Goal: Task Accomplishment & Management: Manage account settings

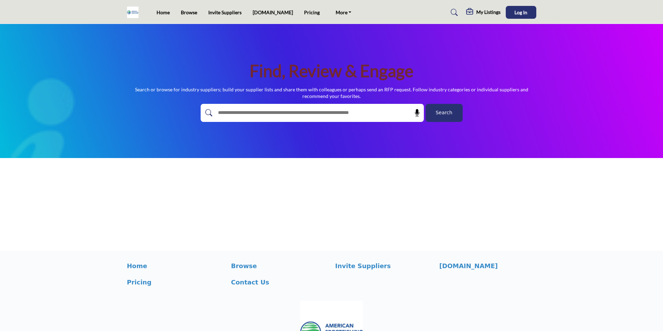
scroll to position [55, 0]
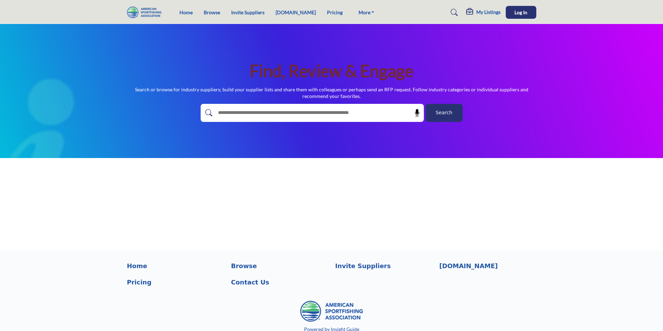
click at [478, 12] on h5 "My Listings" at bounding box center [489, 12] width 24 height 6
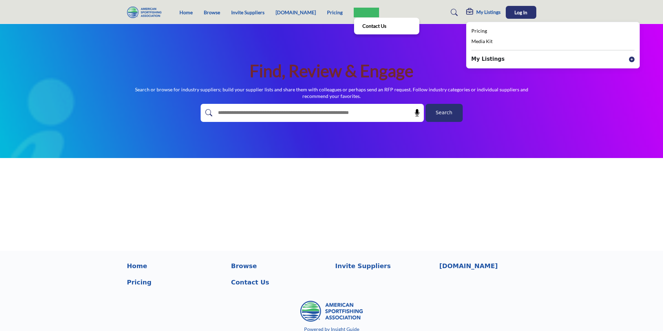
click at [354, 14] on link "More" at bounding box center [367, 13] width 26 height 10
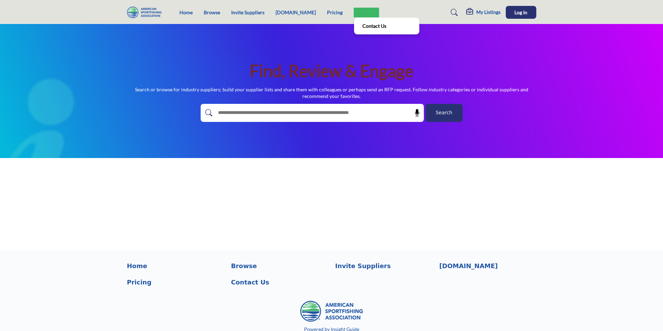
click at [360, 15] on link "More" at bounding box center [367, 13] width 26 height 10
click at [410, 7] on div "My Listings Pricing Media Kit My Listings" at bounding box center [473, 12] width 126 height 13
click at [483, 12] on h5 "My Listings" at bounding box center [489, 12] width 24 height 6
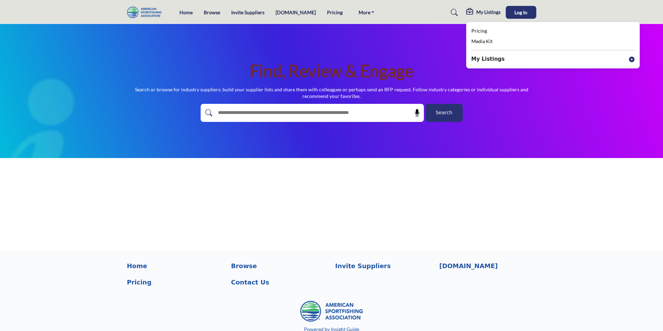
click at [608, 5] on nav "Home Browse Invite Suppliers [DOMAIN_NAME] Pricing" at bounding box center [331, 12] width 663 height 18
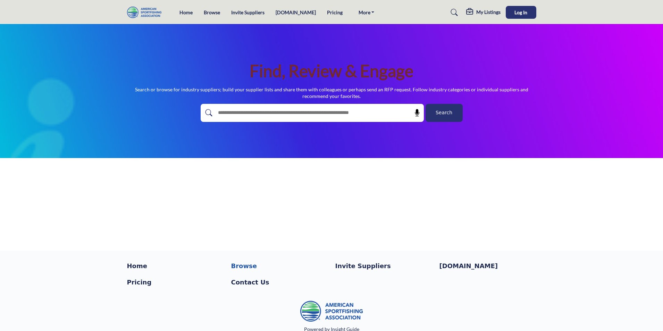
click at [240, 268] on p "Browse" at bounding box center [279, 265] width 97 height 9
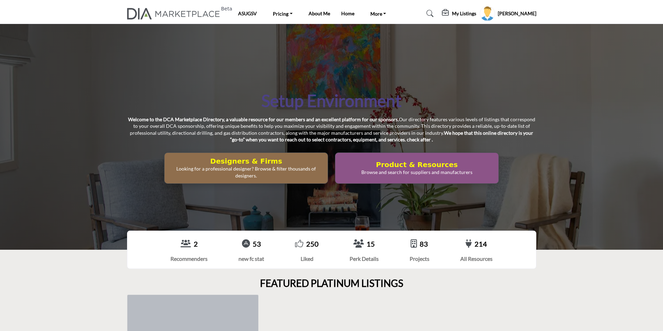
click at [250, 160] on h2 "Designers & Firms" at bounding box center [246, 161] width 159 height 8
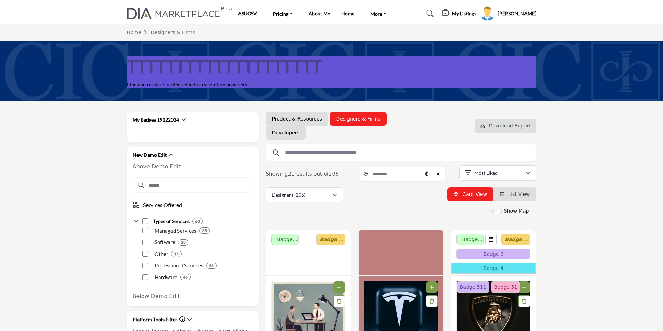
click at [493, 15] on profile-featured-5b1cbef3-cb77-4ba5-92de-570dc196ff6b "Show hide supplier dropdown" at bounding box center [487, 13] width 15 height 15
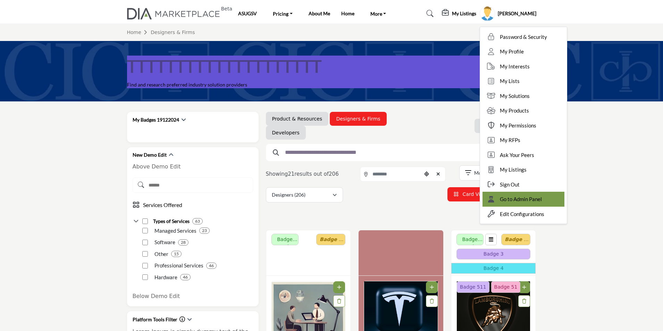
click at [528, 198] on span "Go to Admin Panel" at bounding box center [521, 199] width 42 height 8
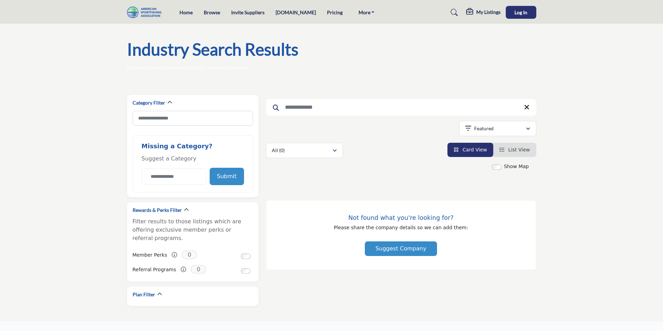
click at [144, 18] on img at bounding box center [146, 12] width 38 height 11
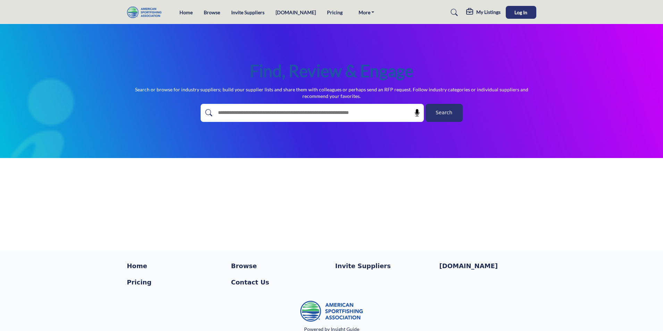
drag, startPoint x: 423, startPoint y: 68, endPoint x: 247, endPoint y: 70, distance: 176.5
click at [247, 70] on div "Find, Review & Engage Search or browse for industry suppliers; build your suppl…" at bounding box center [332, 91] width 410 height 62
copy h1 "Find, Review & Engage"
drag, startPoint x: 365, startPoint y: 99, endPoint x: 139, endPoint y: 91, distance: 226.6
click at [139, 91] on p "Search or browse for industry suppliers; build your supplier lists and share th…" at bounding box center [332, 93] width 410 height 14
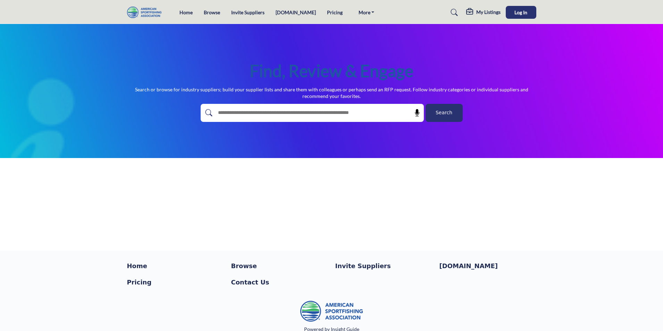
copy p "Search or browse for industry suppliers; build your supplier lists and share th…"
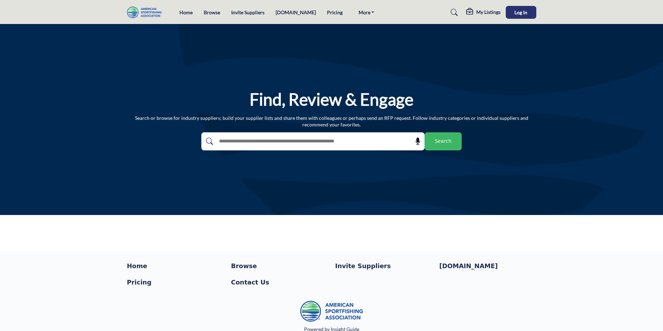
click at [490, 12] on h5 "My Listings" at bounding box center [489, 12] width 24 height 6
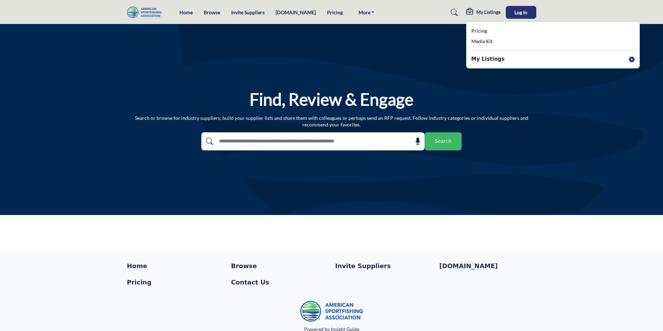
click at [634, 60] on icon at bounding box center [632, 60] width 6 height 6
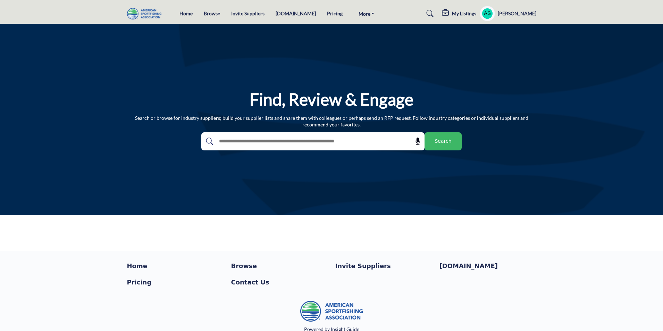
click at [469, 13] on h5 "My Listings" at bounding box center [464, 13] width 24 height 6
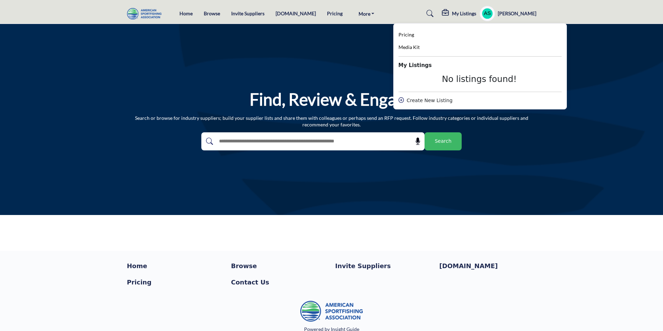
click at [426, 100] on div "Create New Listing" at bounding box center [480, 100] width 163 height 7
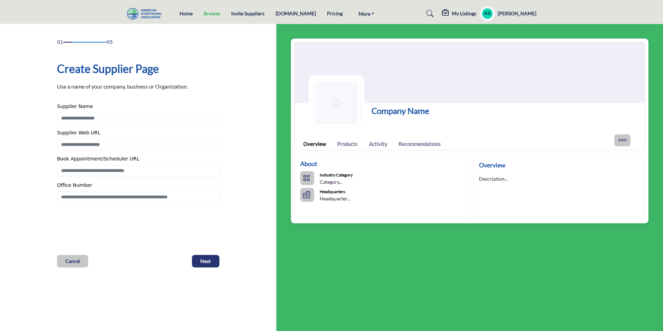
click at [215, 15] on link "Browse" at bounding box center [212, 13] width 16 height 6
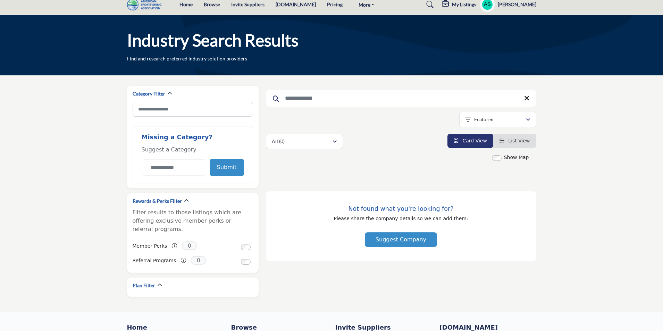
scroll to position [6, 0]
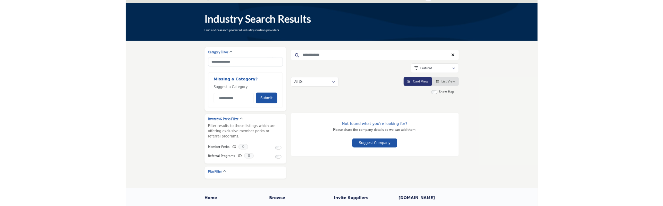
scroll to position [6, 0]
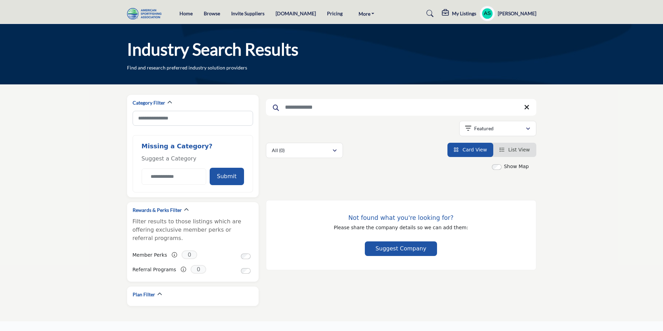
click at [464, 16] on h5 "My Listings" at bounding box center [464, 13] width 24 height 6
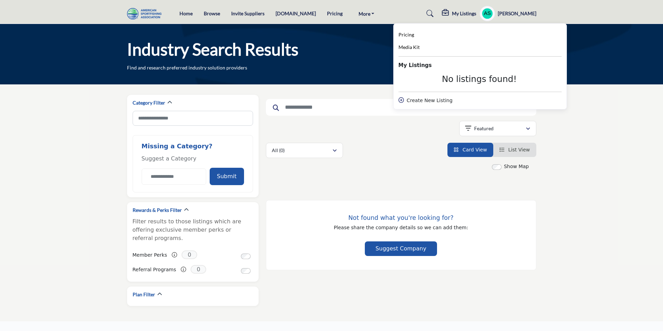
click at [423, 98] on div "Create New Listing" at bounding box center [480, 100] width 163 height 7
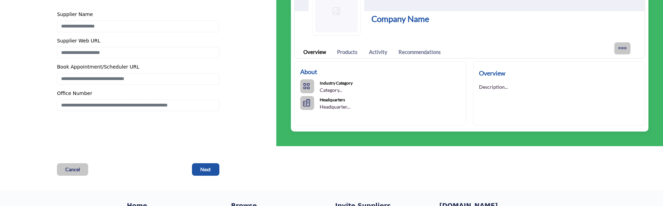
scroll to position [104, 0]
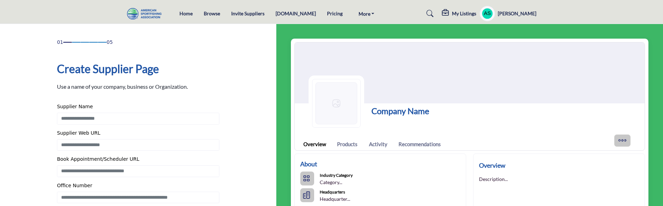
click at [494, 15] on profile-featured-9d57d186-dcdc-4fd1-8698-ebbedcf867ac "Show hide supplier dropdown" at bounding box center [487, 13] width 15 height 15
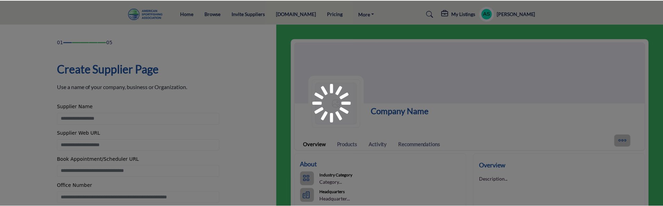
scroll to position [35, 0]
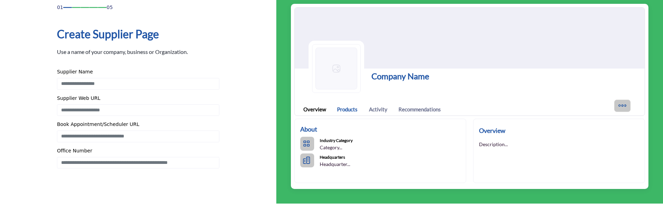
click at [347, 109] on link "Products" at bounding box center [347, 109] width 20 height 8
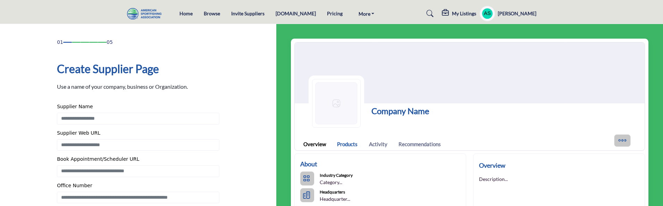
click at [345, 144] on link "Products" at bounding box center [347, 144] width 20 height 8
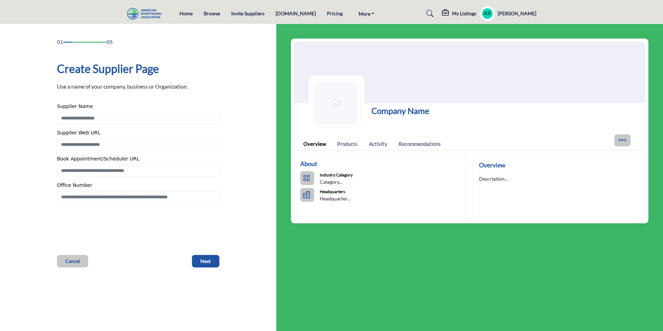
click at [462, 15] on h5 "My Listings" at bounding box center [464, 13] width 24 height 6
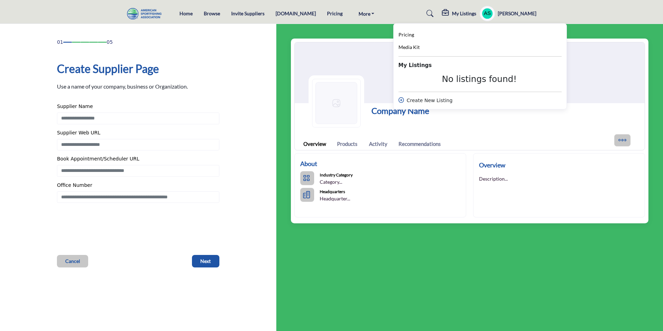
click at [494, 11] on profile-featured-9d57d186-dcdc-4fd1-8698-ebbedcf867ac "Show hide supplier dropdown" at bounding box center [487, 13] width 15 height 15
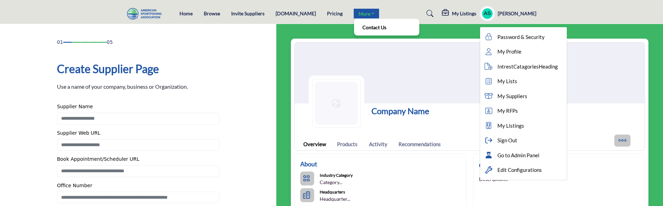
click at [354, 13] on link "More" at bounding box center [367, 14] width 26 height 10
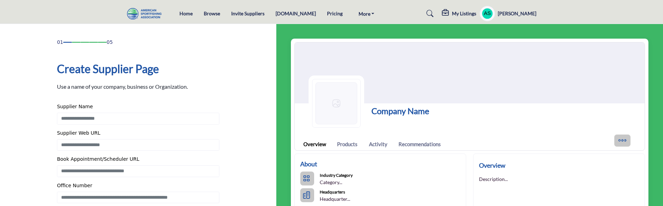
click at [495, 14] on profile-featured-9d57d186-dcdc-4fd1-8698-ebbedcf867ac "Show hide supplier dropdown" at bounding box center [487, 13] width 15 height 15
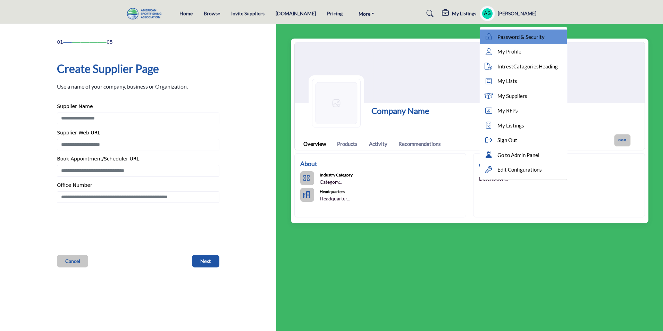
click at [536, 35] on span "Password & Security" at bounding box center [521, 37] width 47 height 8
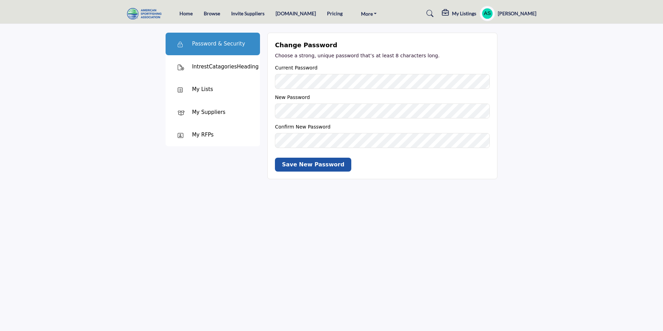
click at [228, 63] on div "IntrestCatagoriesHeading" at bounding box center [225, 67] width 67 height 8
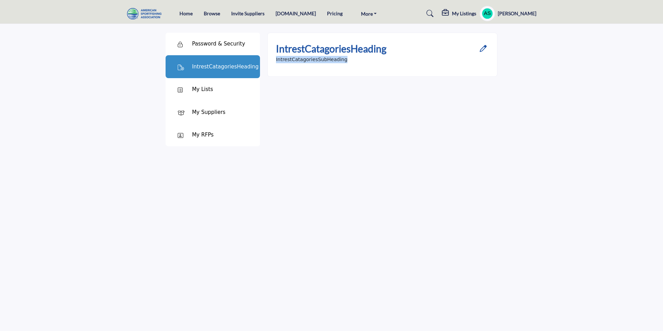
drag, startPoint x: 325, startPoint y: 59, endPoint x: 275, endPoint y: 59, distance: 50.7
click at [275, 59] on div "IntrestCatagoriesHeading IntrestCatagoriesSubHeading" at bounding box center [382, 55] width 230 height 44
copy p "IntrestCatagoriesSubHeading"
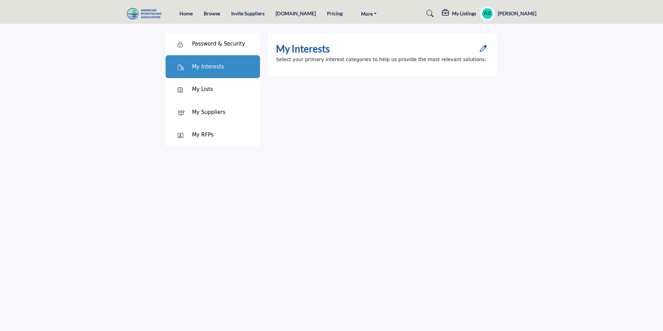
click at [209, 91] on div "My Lists" at bounding box center [202, 89] width 21 height 8
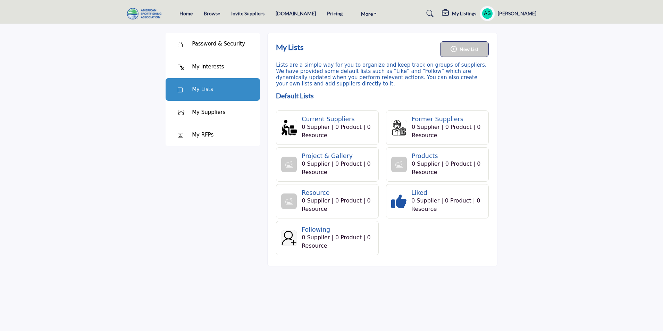
click at [205, 109] on div "My Suppliers" at bounding box center [208, 112] width 33 height 8
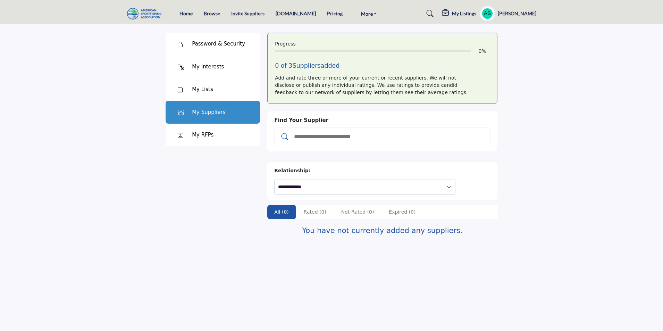
click at [199, 135] on div "My RFPs" at bounding box center [203, 135] width 22 height 8
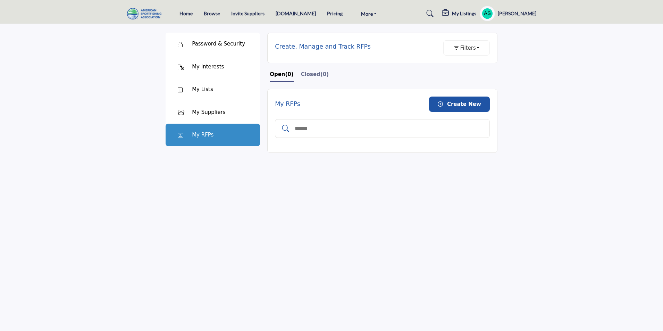
click at [214, 41] on div "Password & Security" at bounding box center [218, 44] width 53 height 8
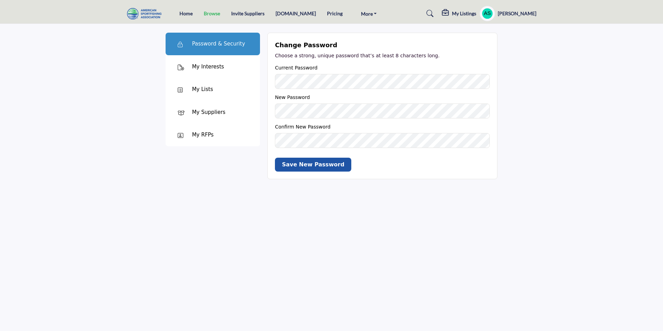
click at [206, 15] on link "Browse" at bounding box center [212, 13] width 16 height 6
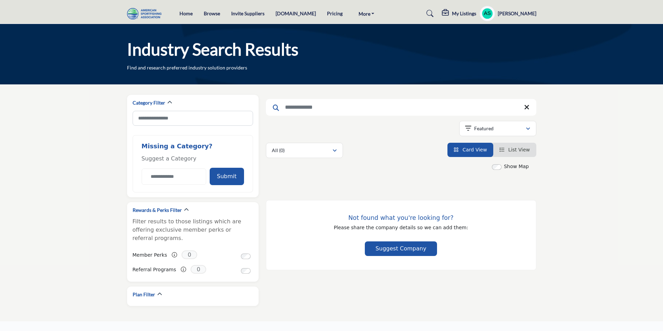
click at [148, 13] on img at bounding box center [146, 13] width 38 height 11
